Goal: Complete application form

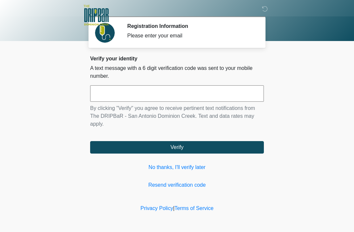
click at [175, 87] on input "text" at bounding box center [177, 93] width 174 height 16
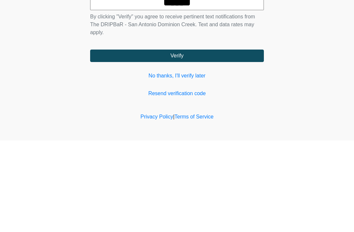
type input "******"
click at [244, 141] on button "Verify" at bounding box center [177, 147] width 174 height 12
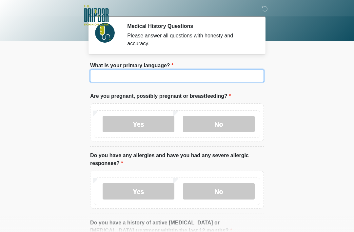
click at [220, 75] on input "What is your primary language?" at bounding box center [177, 76] width 174 height 12
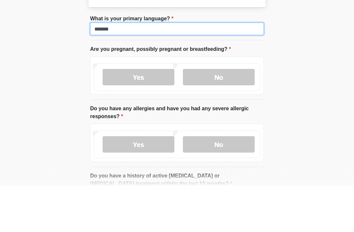
type input "*******"
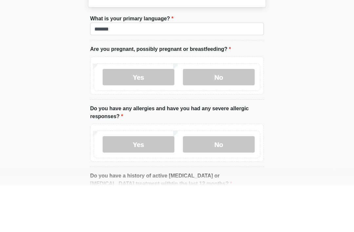
click at [233, 116] on label "No" at bounding box center [219, 124] width 72 height 16
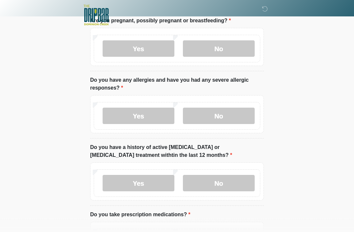
scroll to position [92, 0]
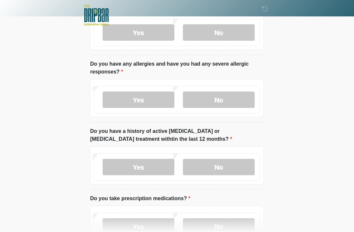
click at [239, 96] on label "No" at bounding box center [219, 100] width 72 height 16
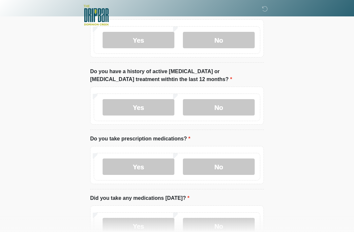
scroll to position [153, 0]
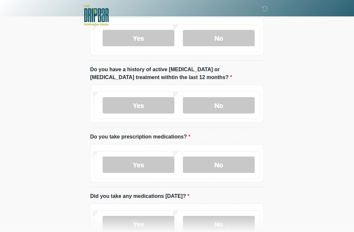
click at [236, 108] on label "No" at bounding box center [219, 105] width 72 height 16
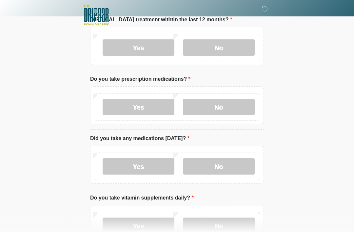
scroll to position [211, 0]
click at [149, 103] on label "Yes" at bounding box center [139, 107] width 72 height 16
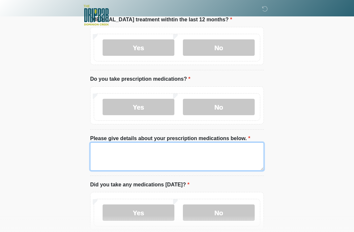
click at [192, 152] on textarea "Please give details about your prescription medications below." at bounding box center [177, 156] width 174 height 28
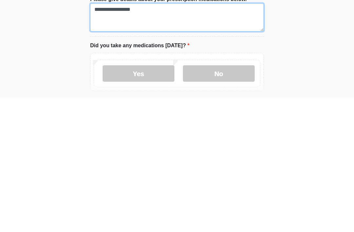
scroll to position [217, 0]
type textarea "**********"
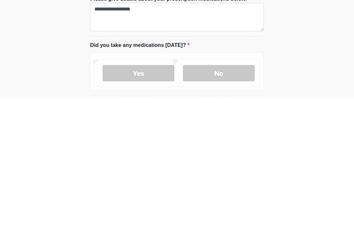
click at [148, 199] on label "Yes" at bounding box center [139, 207] width 72 height 16
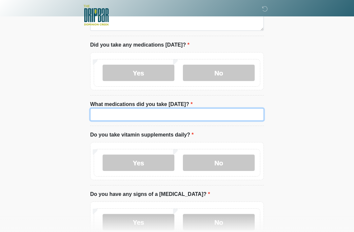
click at [237, 111] on input "What medications did you take [DATE]?" at bounding box center [177, 114] width 174 height 12
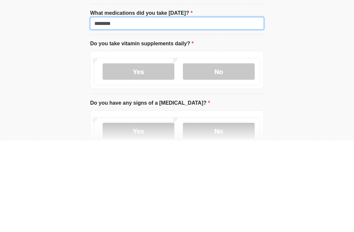
type input "********"
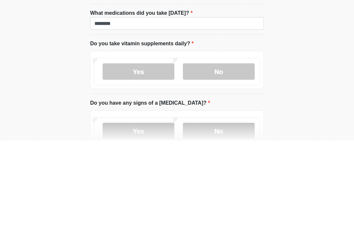
click at [147, 155] on label "Yes" at bounding box center [139, 163] width 72 height 16
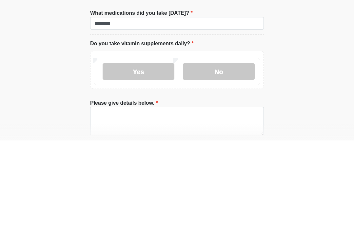
scroll to position [442, 0]
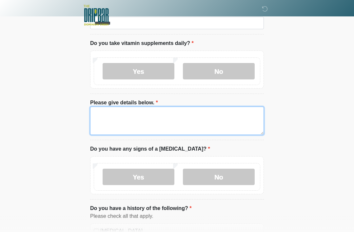
click at [207, 116] on textarea "Please give details below." at bounding box center [177, 121] width 174 height 28
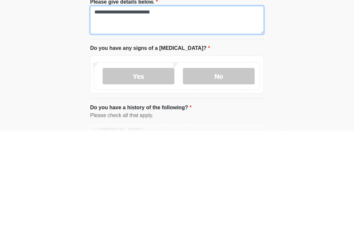
type textarea "**********"
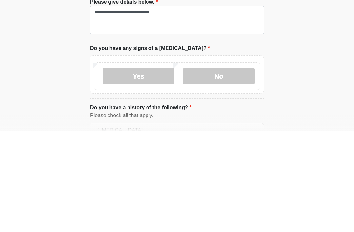
click at [243, 169] on label "No" at bounding box center [219, 177] width 72 height 16
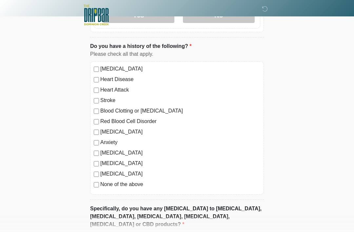
scroll to position [604, 0]
click at [137, 69] on label "[MEDICAL_DATA]" at bounding box center [180, 69] width 160 height 8
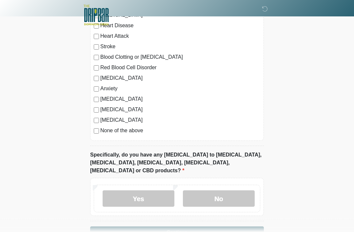
scroll to position [659, 0]
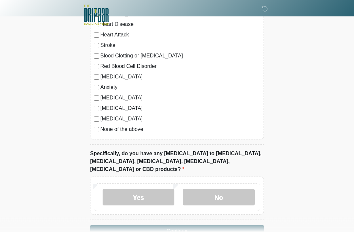
click at [111, 117] on label "[MEDICAL_DATA]" at bounding box center [180, 119] width 160 height 8
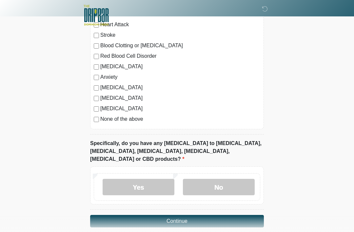
click at [242, 179] on label "No" at bounding box center [219, 187] width 72 height 16
click at [247, 215] on button "Continue" at bounding box center [177, 221] width 174 height 12
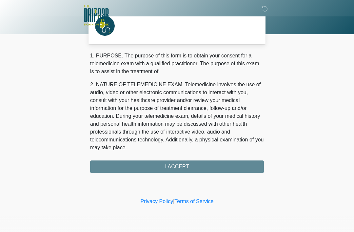
scroll to position [0, 0]
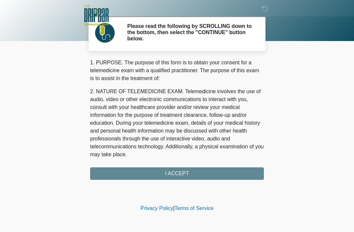
click at [243, 172] on div "1. PURPOSE. The purpose of this form is to obtain your consent for a telemedici…" at bounding box center [177, 119] width 174 height 121
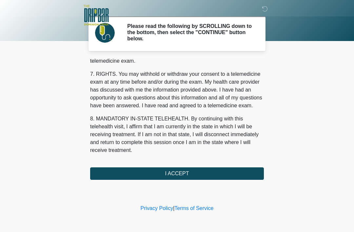
click at [196, 172] on button "I ACCEPT" at bounding box center [177, 173] width 174 height 12
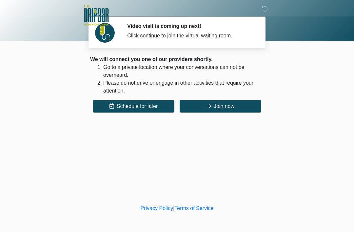
click at [232, 106] on button "Join now" at bounding box center [221, 106] width 82 height 12
